Goal: Task Accomplishment & Management: Use online tool/utility

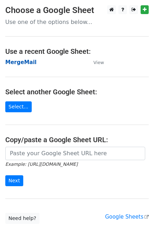
click at [24, 64] on strong "MergeMail" at bounding box center [20, 62] width 31 height 6
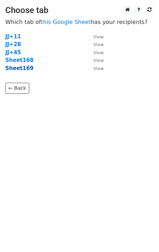
click at [24, 71] on strong "Sheet169" at bounding box center [19, 68] width 28 height 6
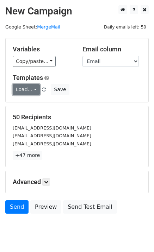
click at [28, 86] on link "Load..." at bounding box center [26, 89] width 27 height 11
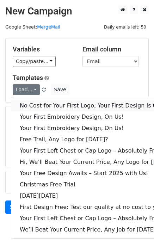
click at [37, 110] on link "No Cost for Your First Logo, Your First Design Is On Us!" at bounding box center [96, 105] width 170 height 11
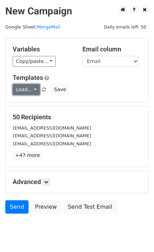
click at [23, 87] on link "Load..." at bounding box center [26, 89] width 27 height 11
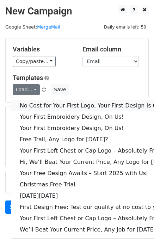
click at [37, 107] on link "No Cost for Your First Logo, Your First Design Is On Us!" at bounding box center [96, 105] width 170 height 11
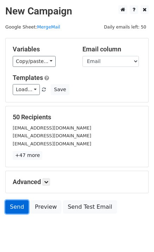
click at [22, 206] on link "Send" at bounding box center [16, 206] width 23 height 13
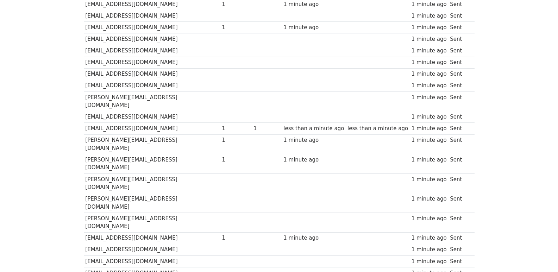
scroll to position [490, 0]
